Goal: Navigation & Orientation: Go to known website

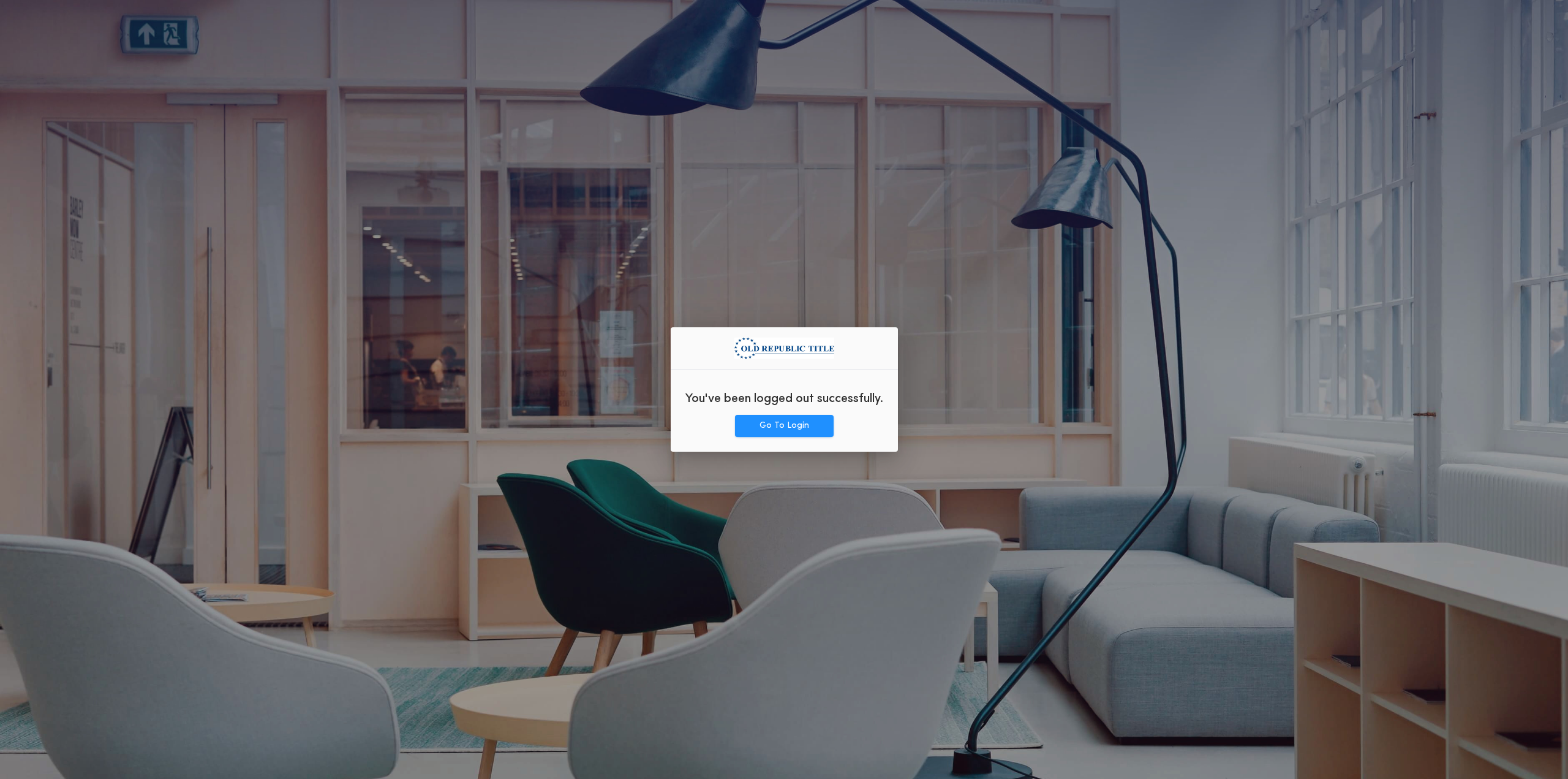
click at [784, 414] on div "You've been logged out successfully." at bounding box center [784, 397] width 227 height 35
click at [788, 428] on button "Go To Login" at bounding box center [784, 426] width 99 height 22
